Goal: Transaction & Acquisition: Purchase product/service

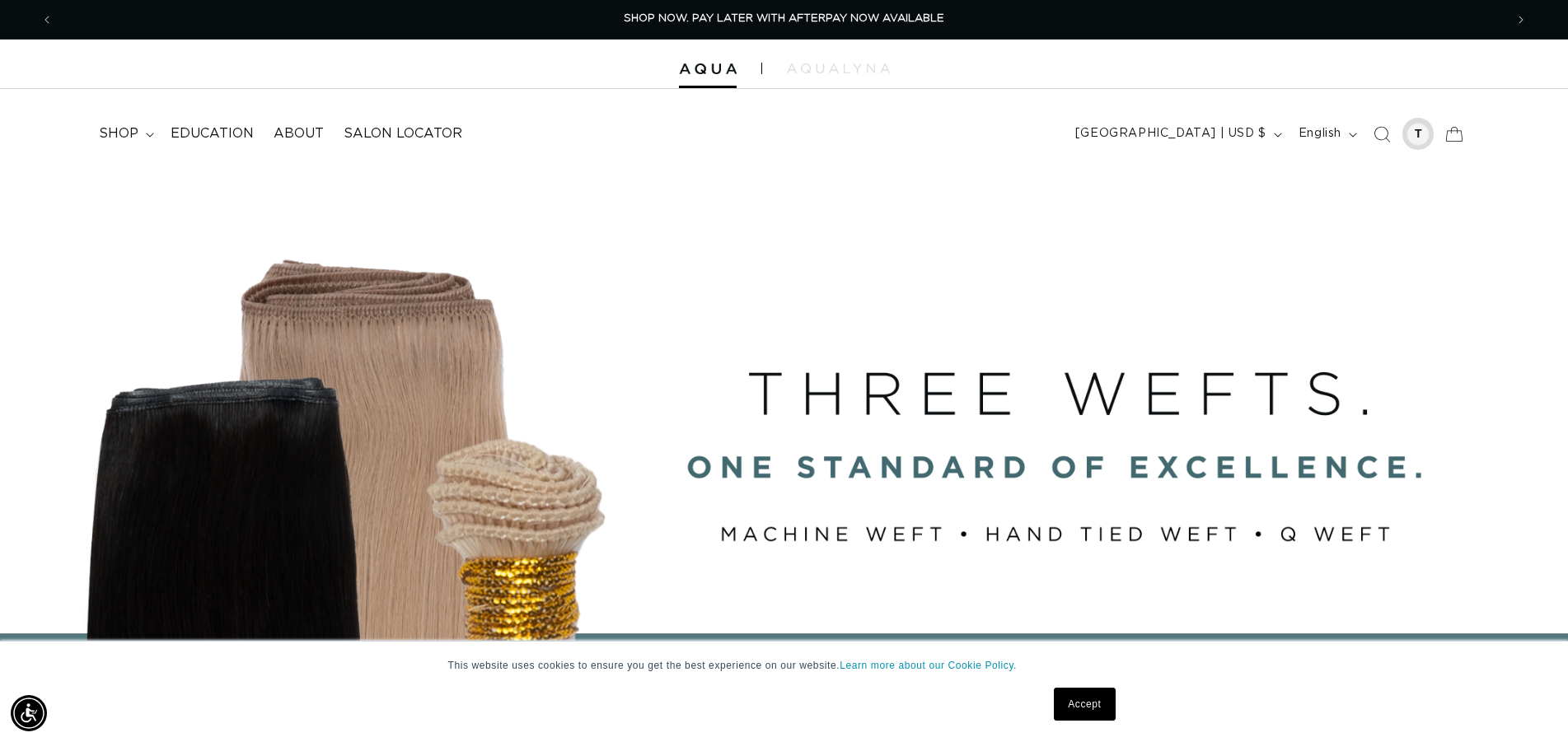
click at [1422, 136] on div at bounding box center [1418, 134] width 23 height 23
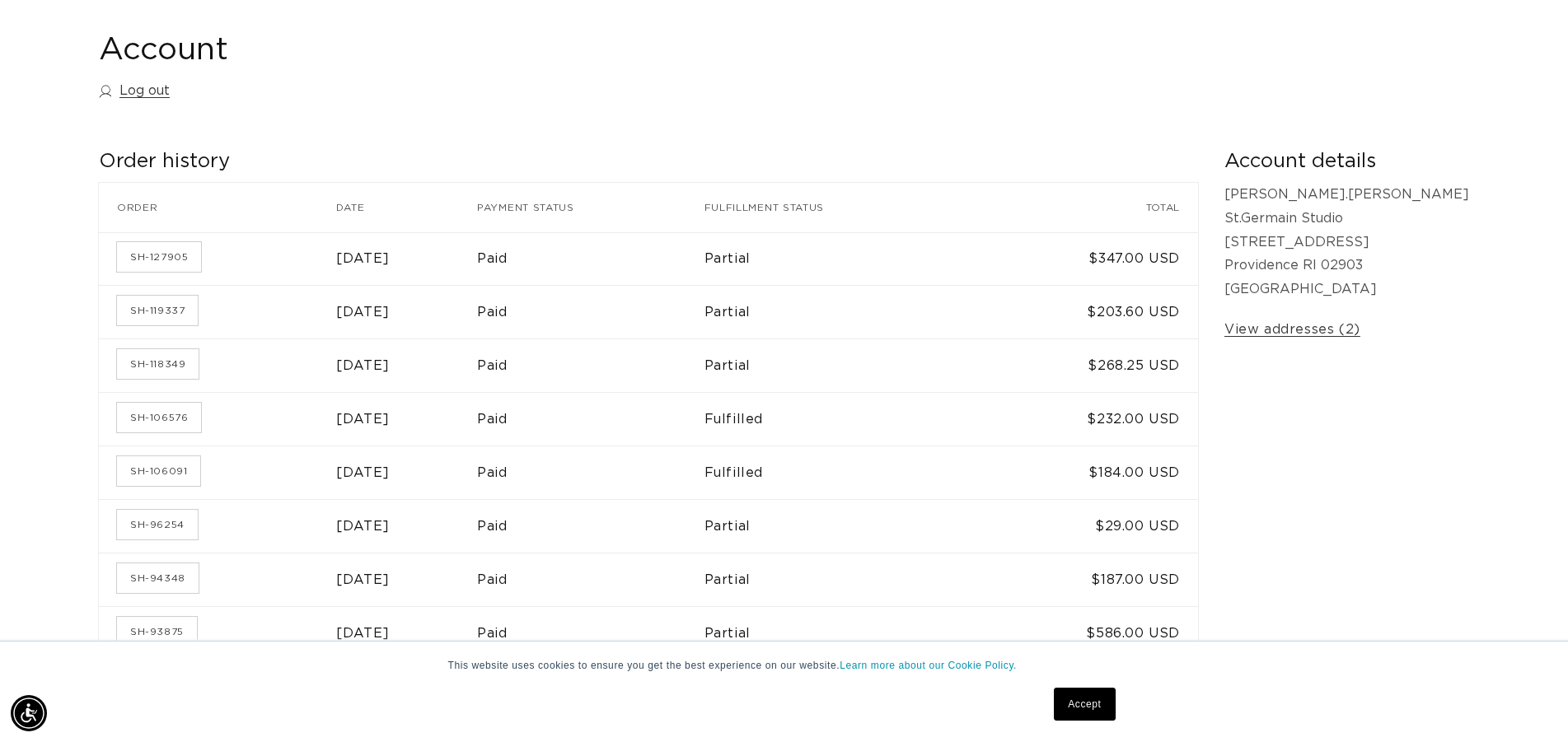
scroll to position [0, 2902]
click at [153, 365] on link "SH-118349" at bounding box center [157, 364] width 82 height 30
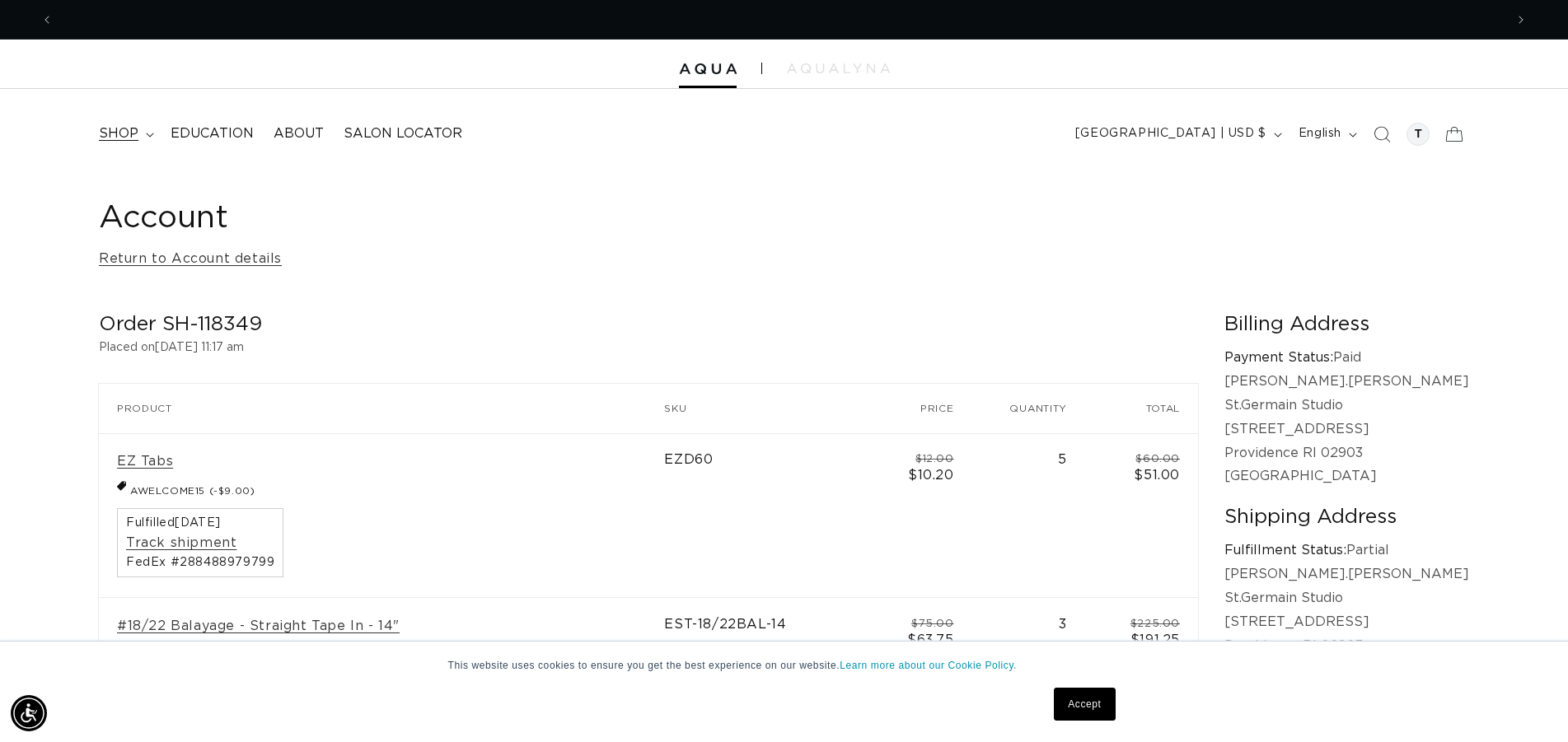
scroll to position [0, 2902]
click at [128, 136] on span "shop" at bounding box center [118, 134] width 39 height 17
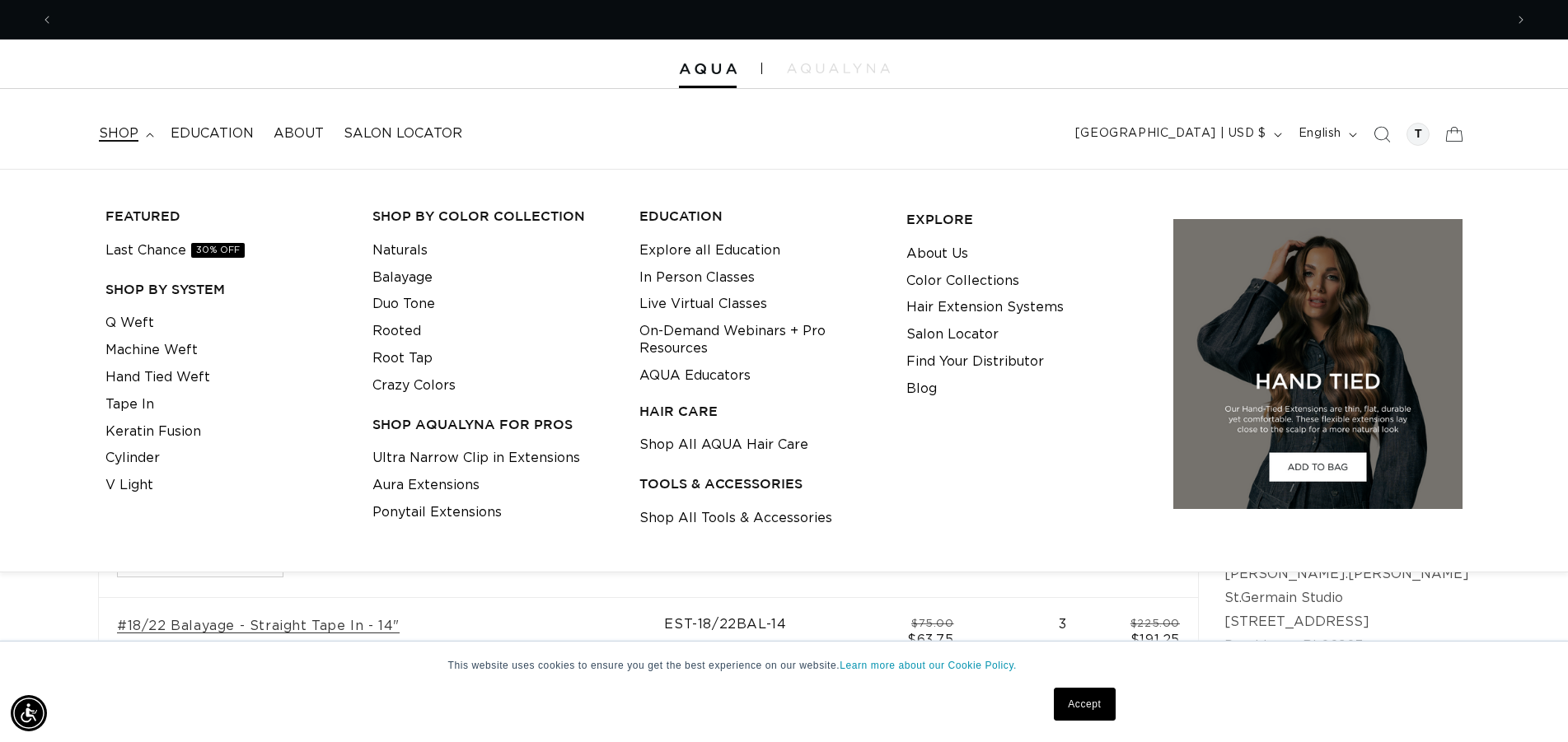
scroll to position [0, 0]
click at [408, 305] on link "Duo Tone" at bounding box center [403, 304] width 63 height 27
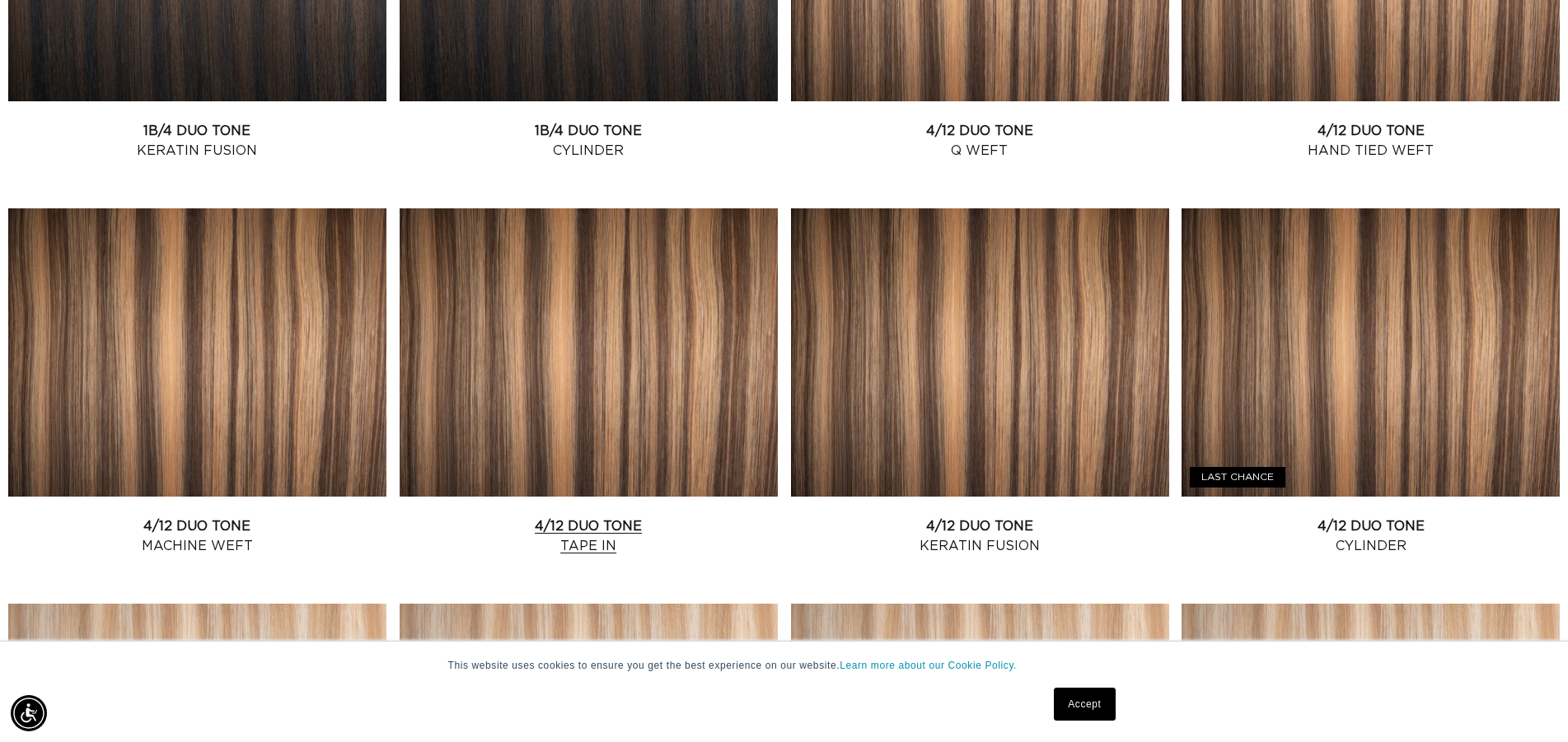
scroll to position [0, 1451]
click at [619, 527] on link "4/12 Duo Tone Tape In" at bounding box center [588, 536] width 378 height 39
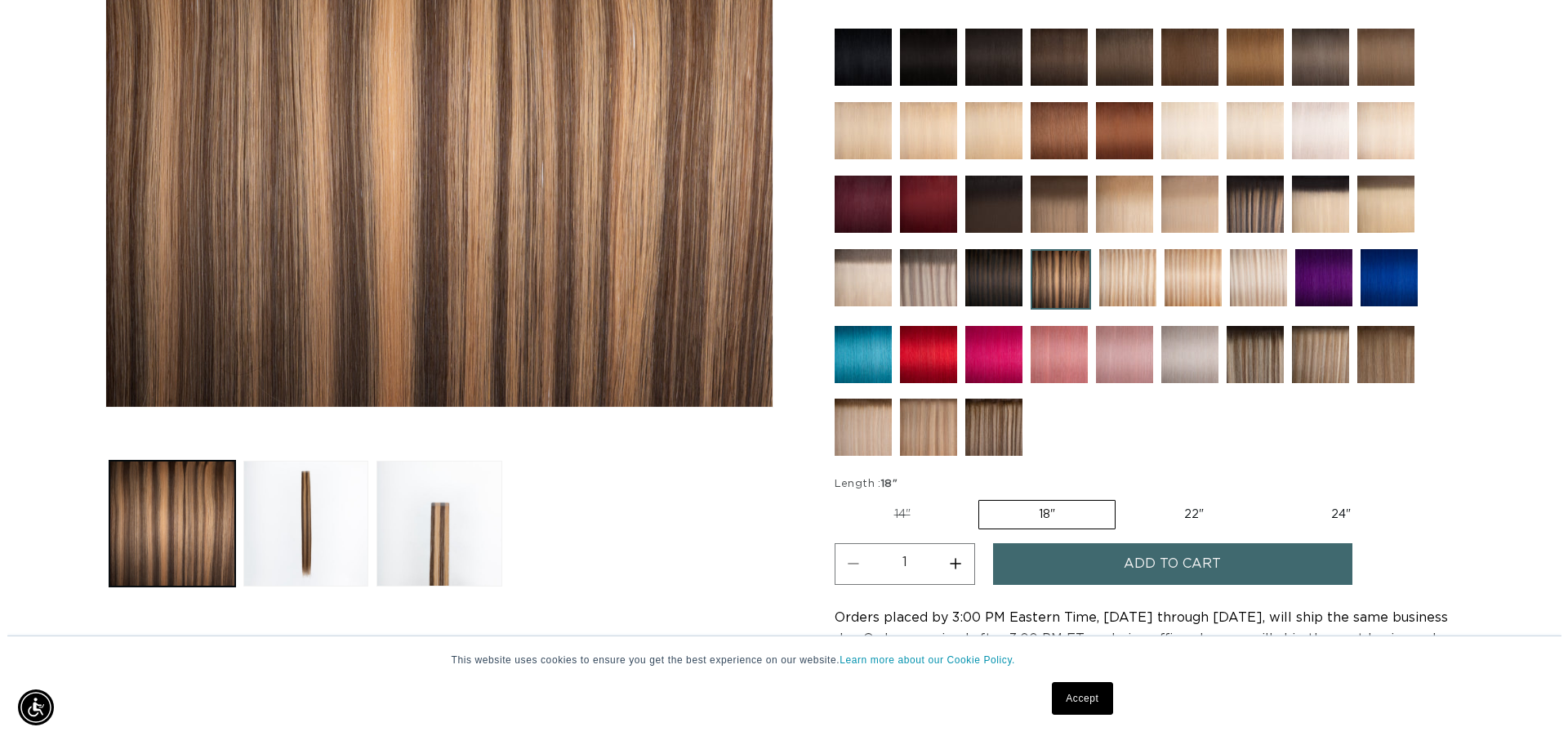
scroll to position [0, 1438]
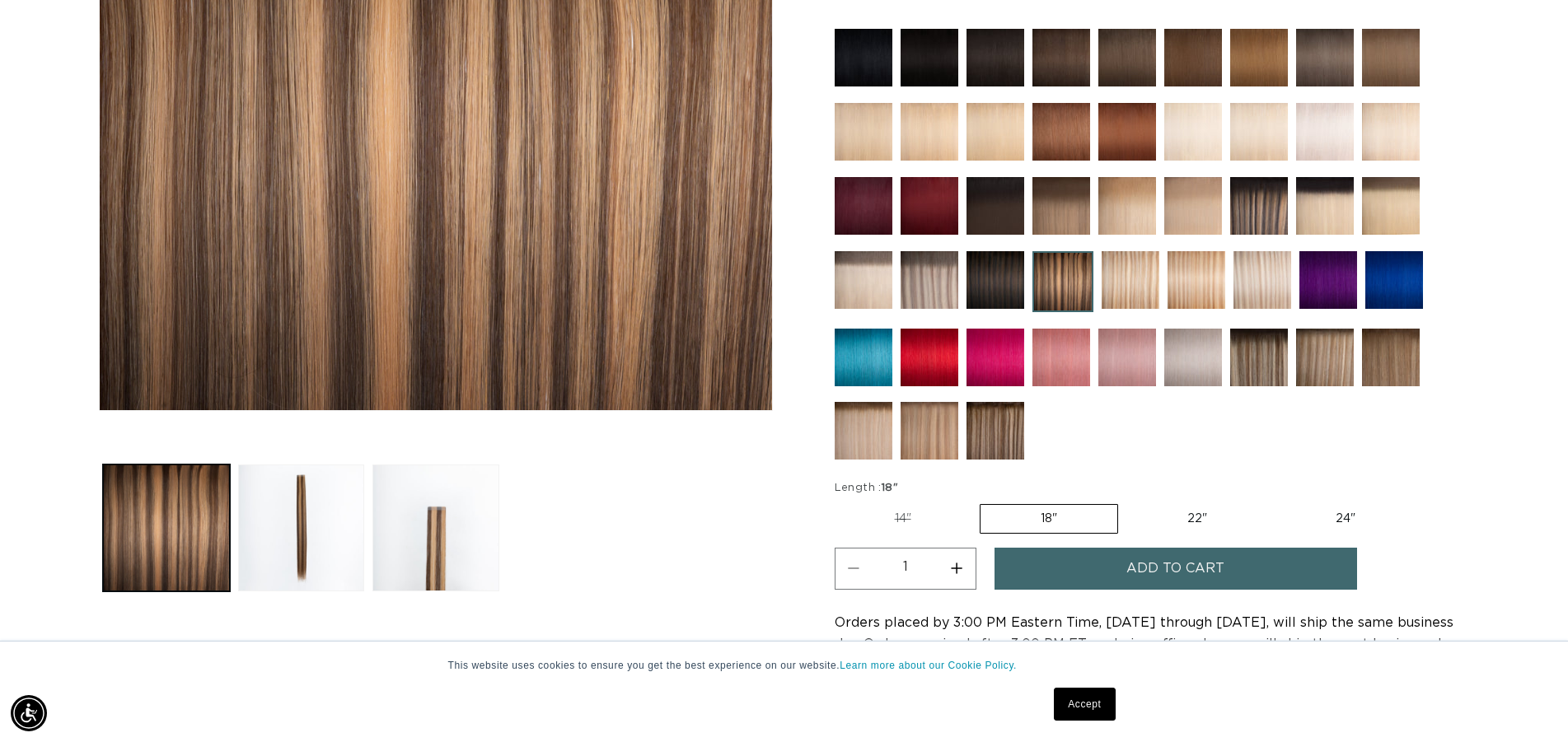
click at [957, 561] on button "Increase quantity for 4/12 Duo Tone - Tape In" at bounding box center [957, 569] width 37 height 42
type input "2"
click at [1156, 566] on span "Add to cart" at bounding box center [1175, 569] width 98 height 42
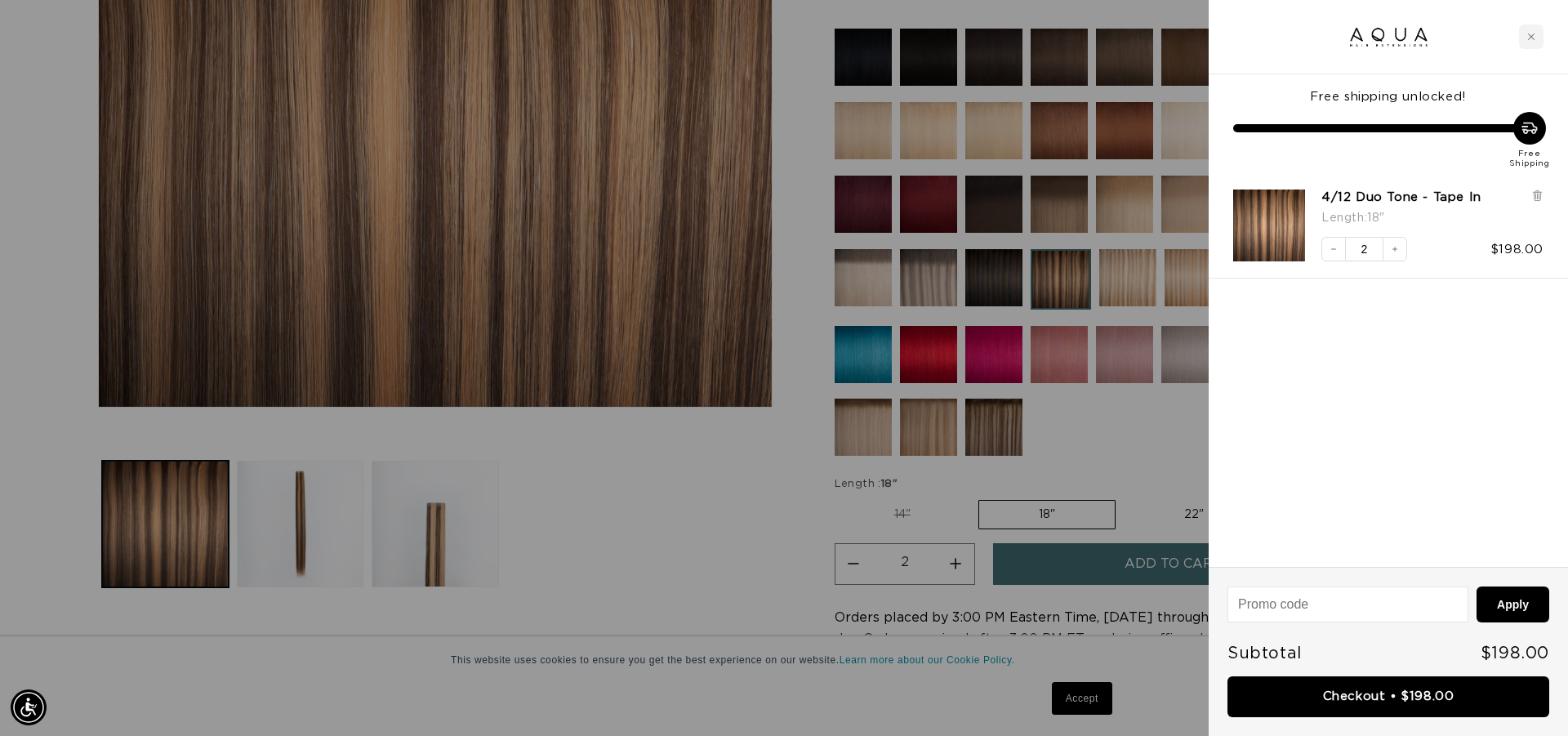
scroll to position [0, 2904]
click at [1366, 610] on input at bounding box center [1348, 604] width 240 height 34
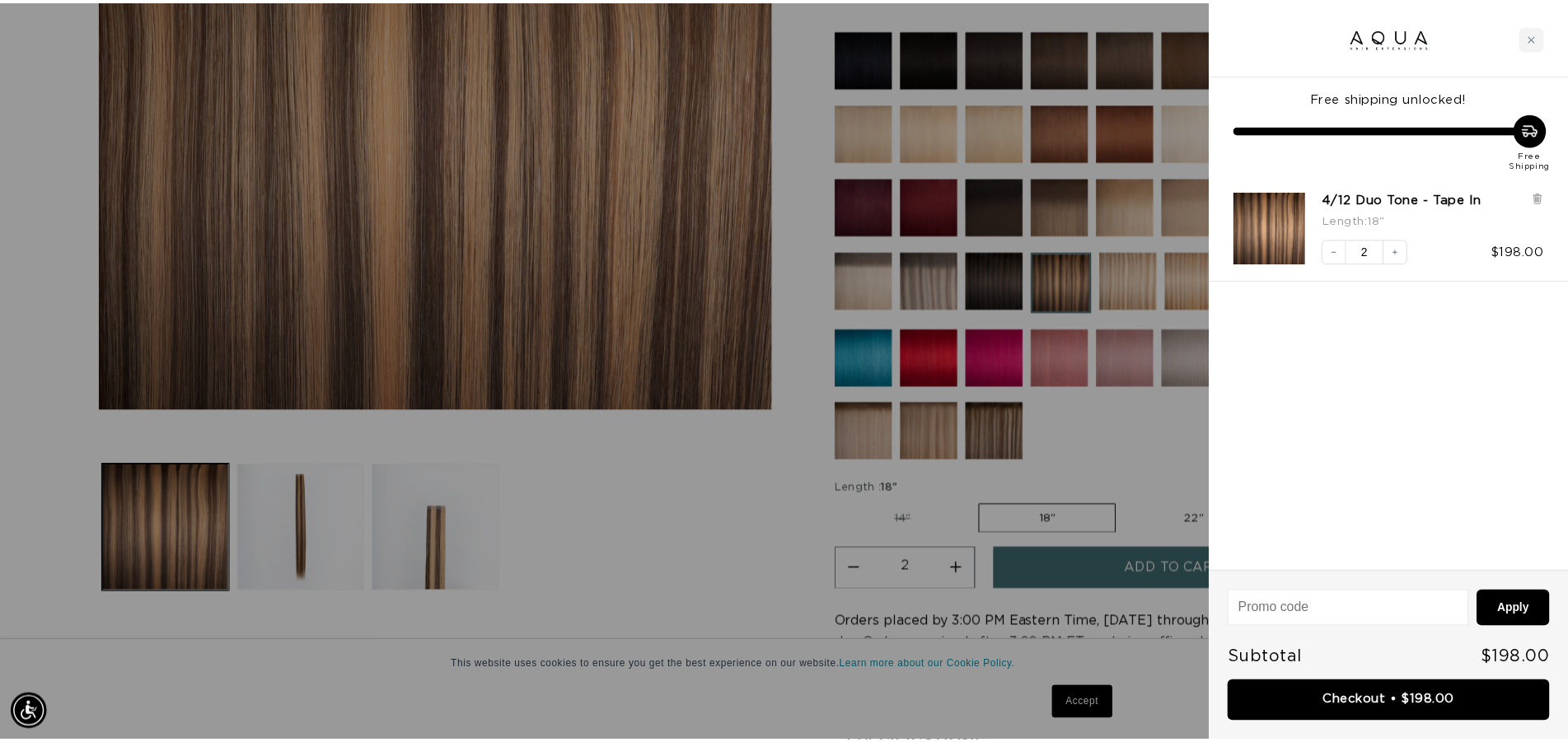
scroll to position [0, 0]
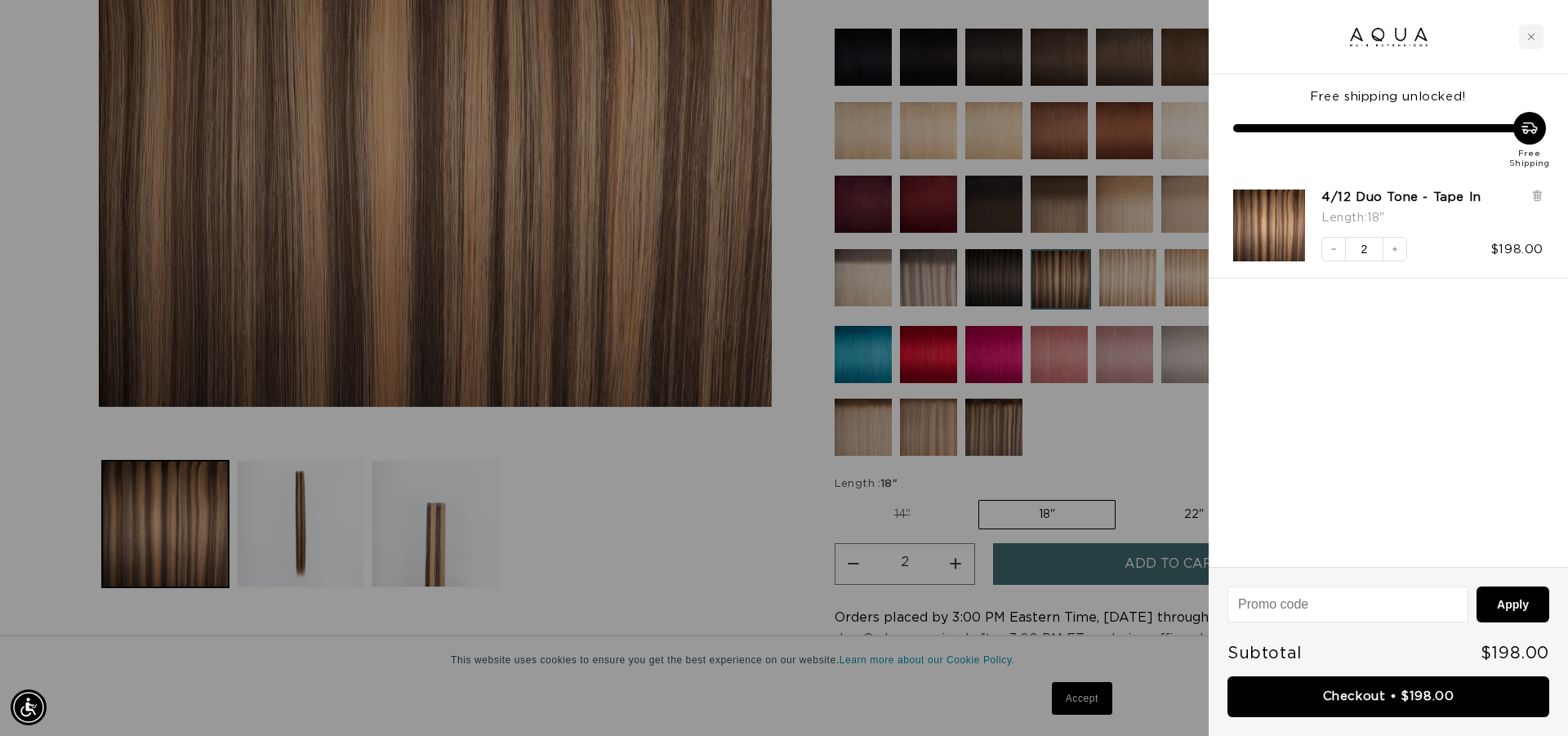
click at [694, 434] on div at bounding box center [784, 368] width 1568 height 736
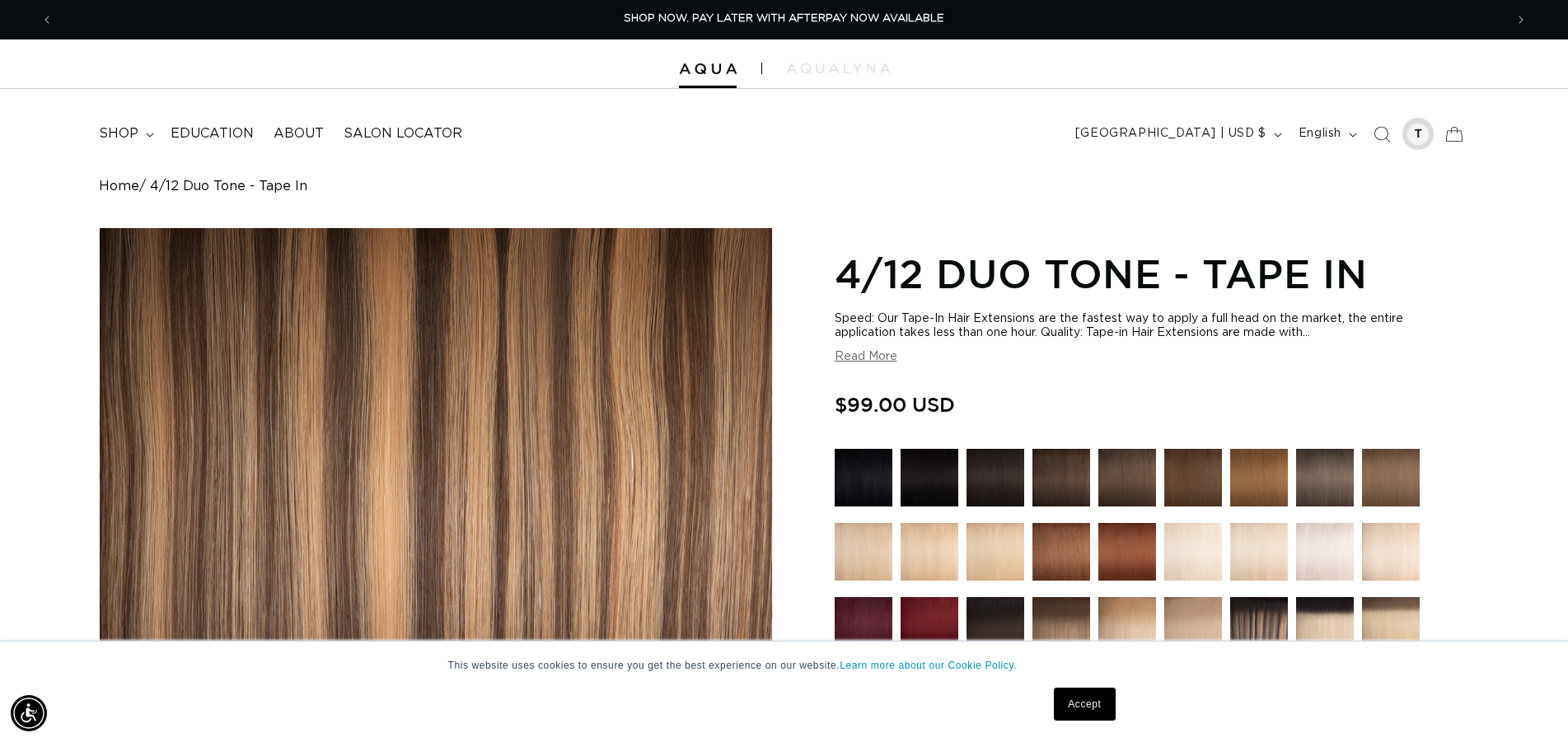
click at [1414, 134] on div at bounding box center [1418, 134] width 23 height 23
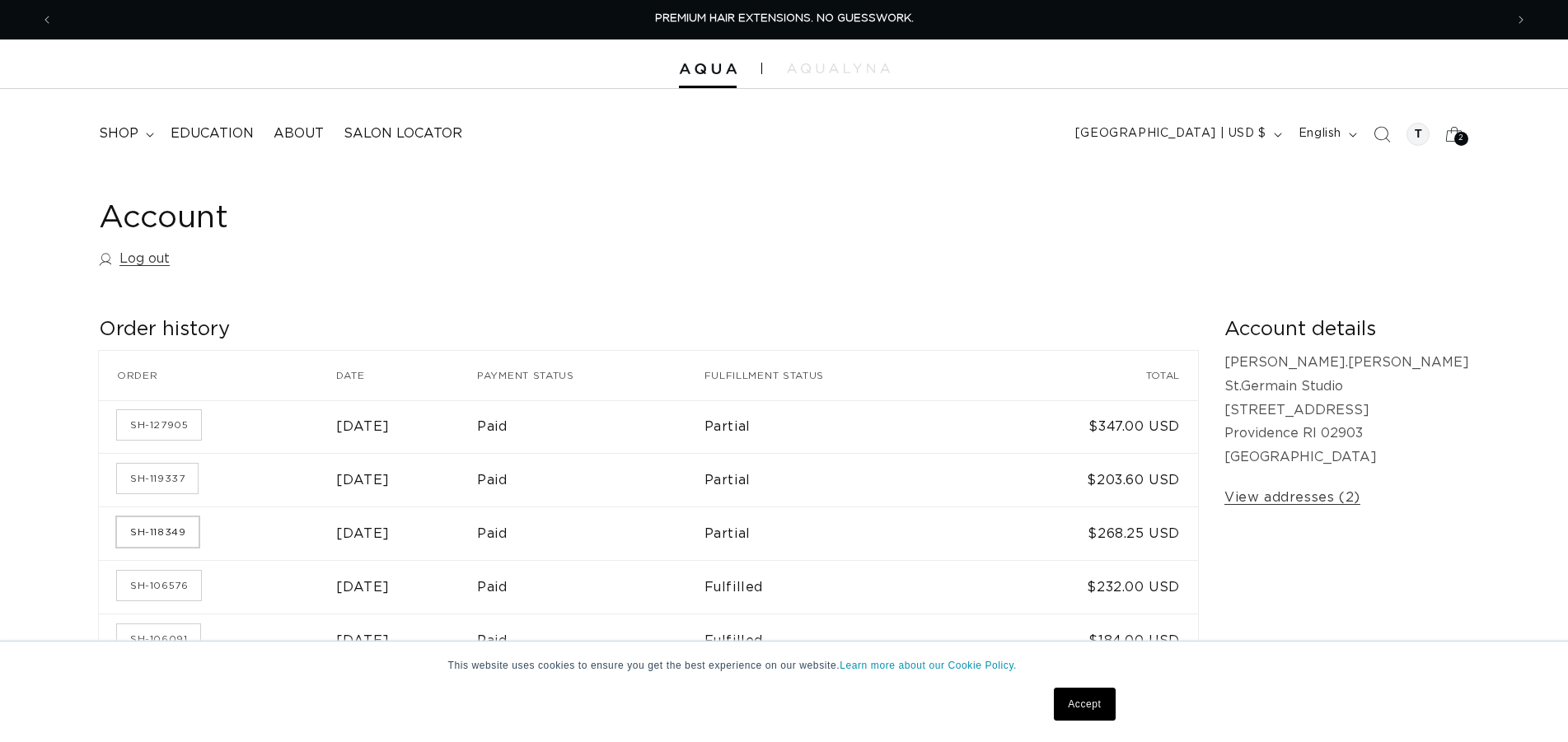
click at [155, 525] on link "SH-118349" at bounding box center [157, 532] width 82 height 30
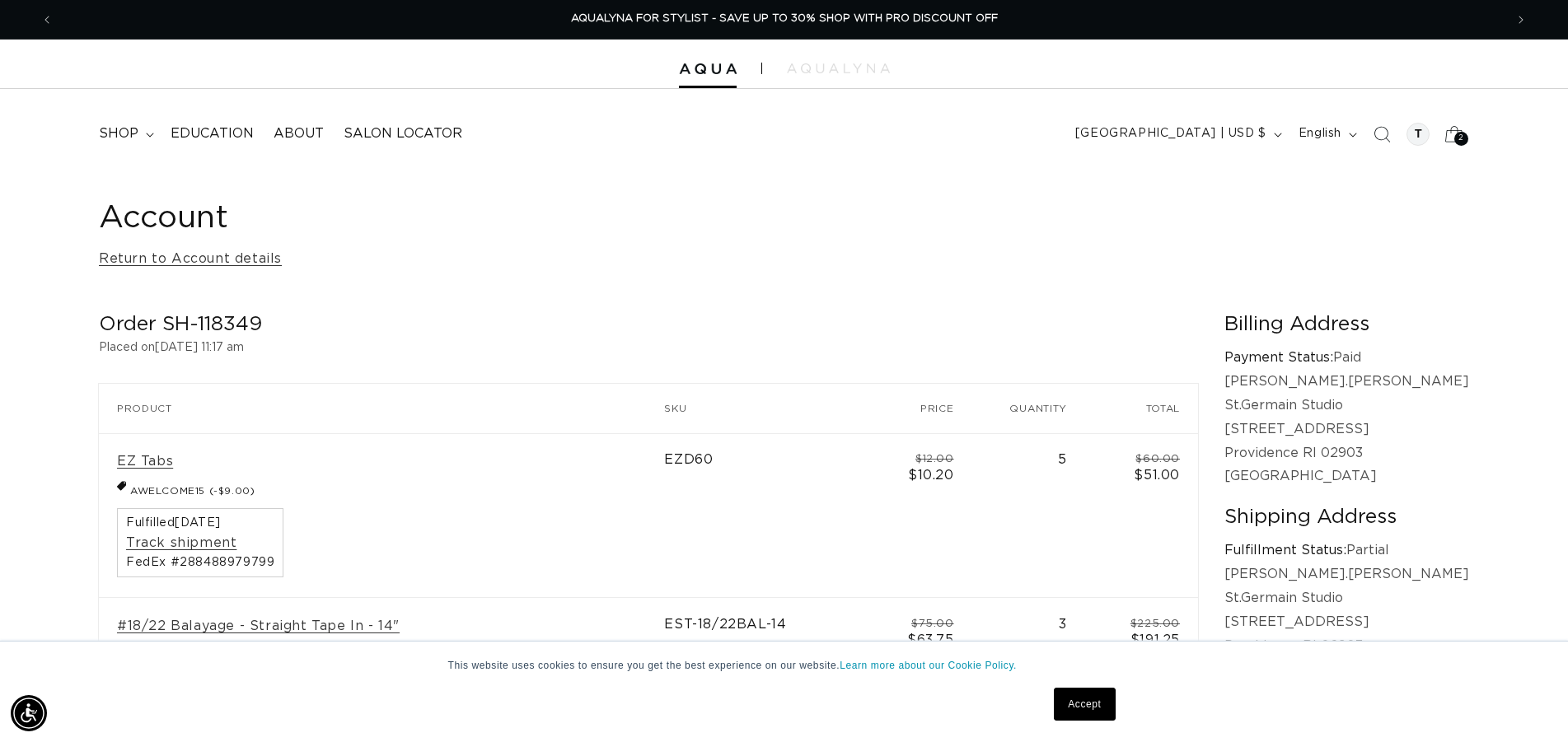
click at [1456, 135] on div "2 2" at bounding box center [1460, 139] width 14 height 14
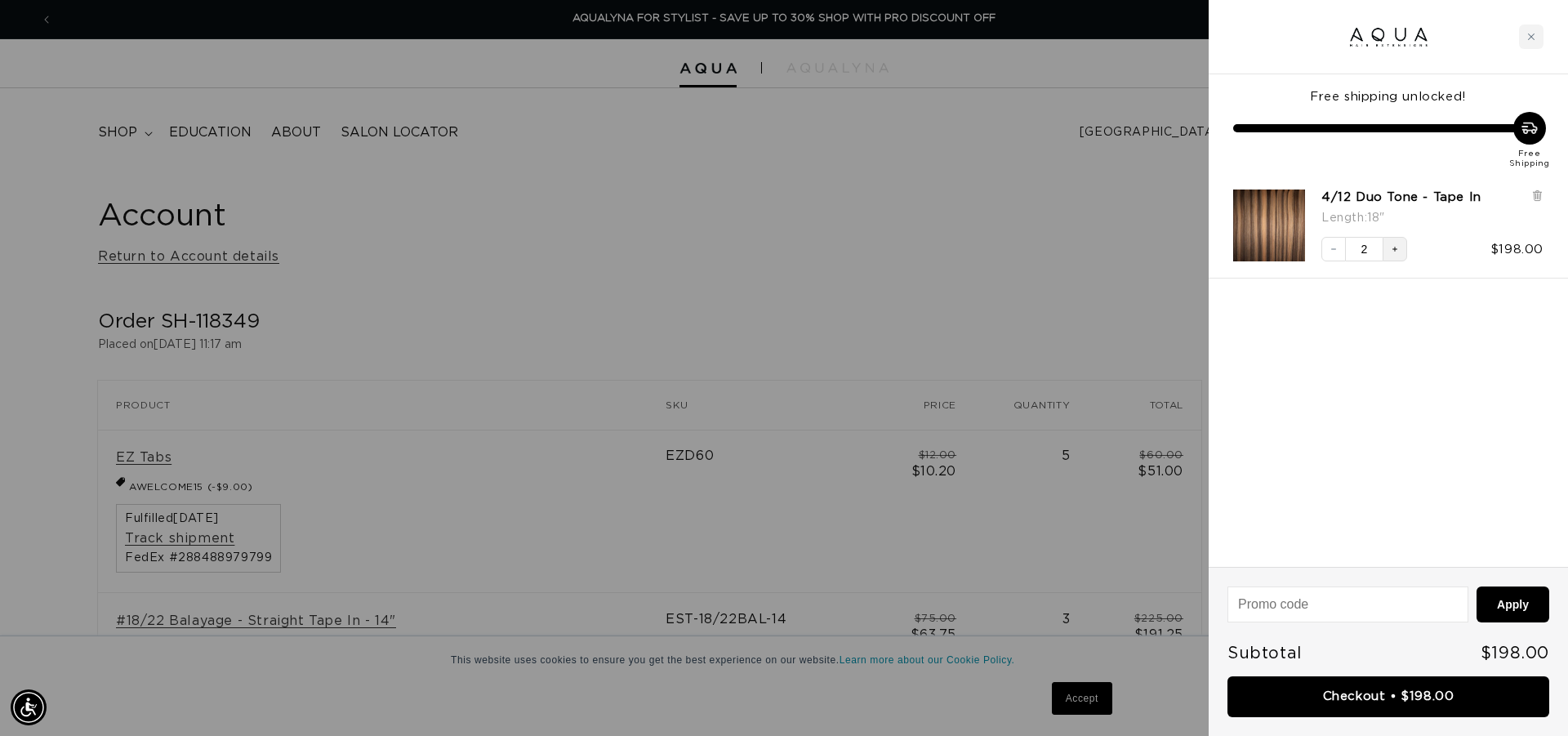
click at [1395, 246] on icon "Increase quantity" at bounding box center [1394, 249] width 10 height 10
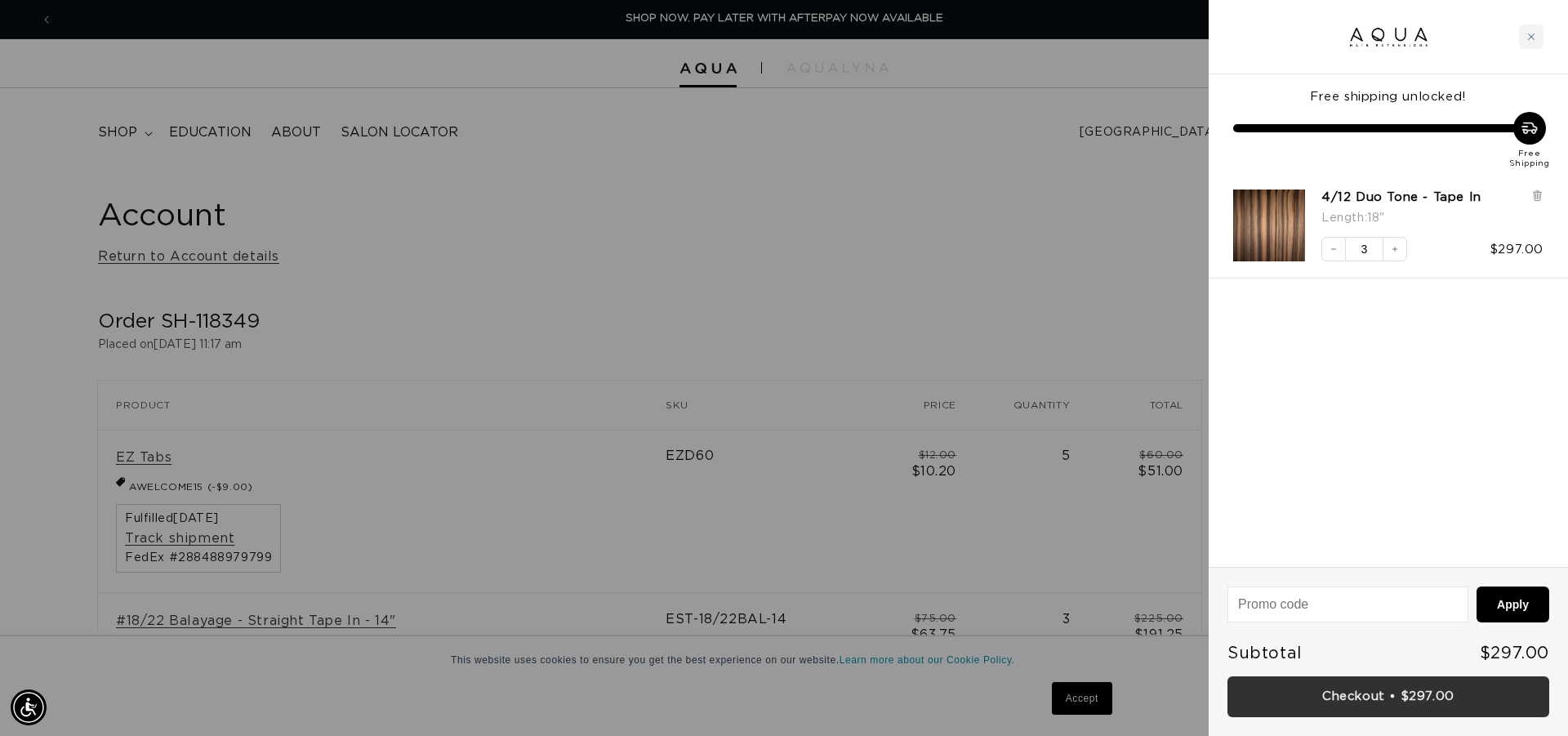
click at [1409, 698] on link "Checkout • $297.00" at bounding box center [1388, 697] width 321 height 42
